Goal: Find specific page/section: Find specific page/section

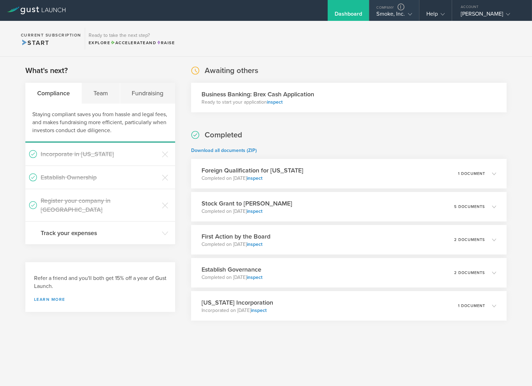
click at [380, 17] on div "Smoke, Inc." at bounding box center [394, 15] width 35 height 10
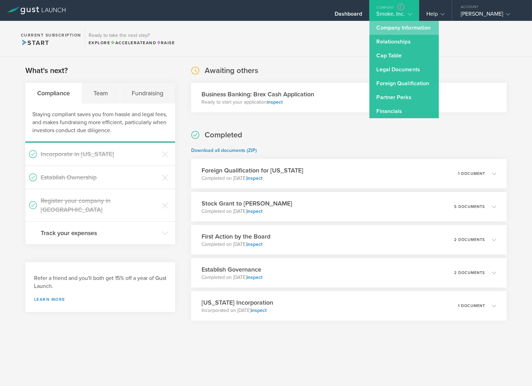
click at [398, 28] on link "Company Information" at bounding box center [405, 28] width 70 height 14
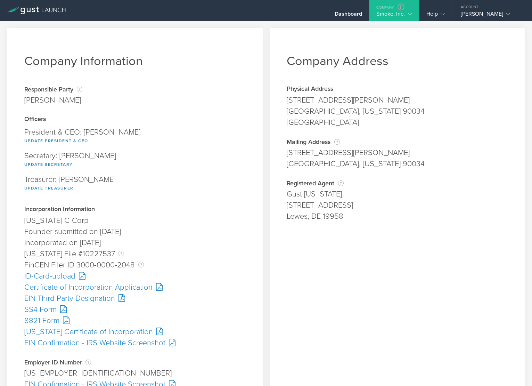
click at [52, 272] on div "ID-Card-upload" at bounding box center [134, 276] width 221 height 11
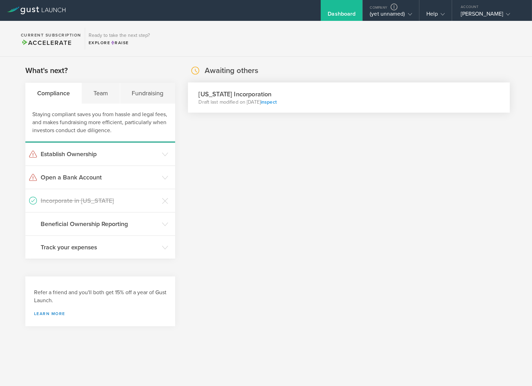
click at [277, 103] on link "inspect" at bounding box center [269, 102] width 16 height 6
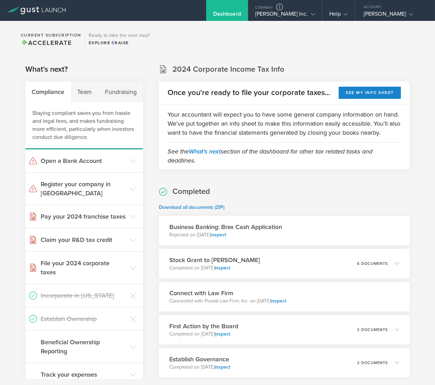
scroll to position [77, 0]
